Goal: Task Accomplishment & Management: Use online tool/utility

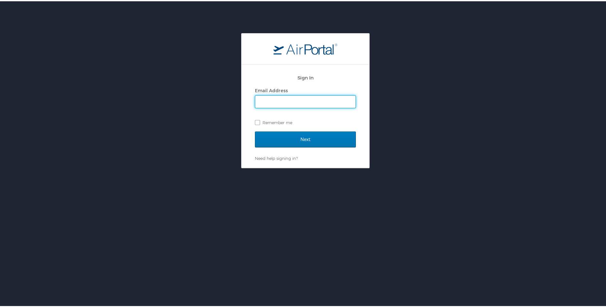
type input "danisha.barlow@cbtravel.com"
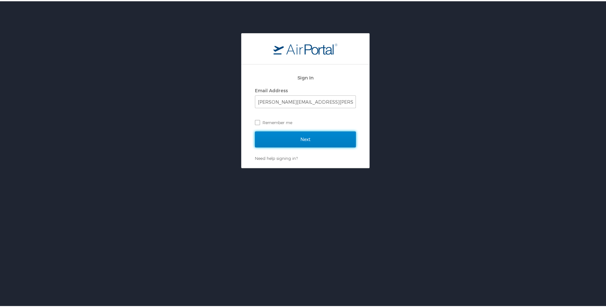
click at [322, 141] on input "Next" at bounding box center [305, 138] width 101 height 16
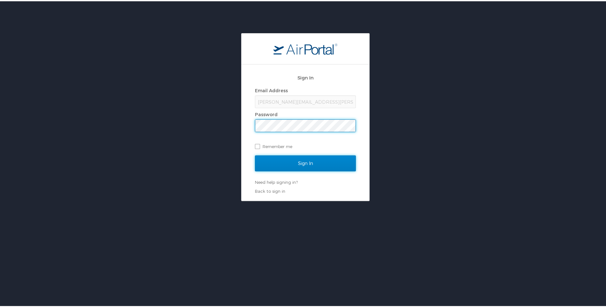
click at [322, 159] on input "Sign In" at bounding box center [305, 162] width 101 height 16
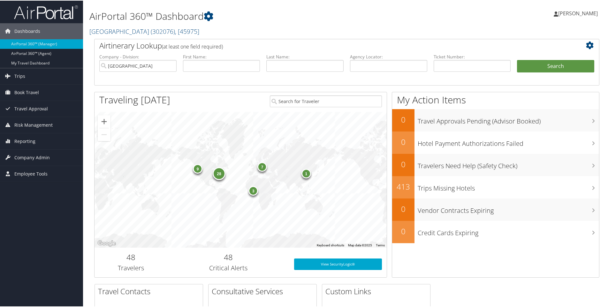
click at [596, 43] on div "Airtinerary Lookup (at least one field required)" at bounding box center [347, 46] width 505 height 14
